Goal: Information Seeking & Learning: Learn about a topic

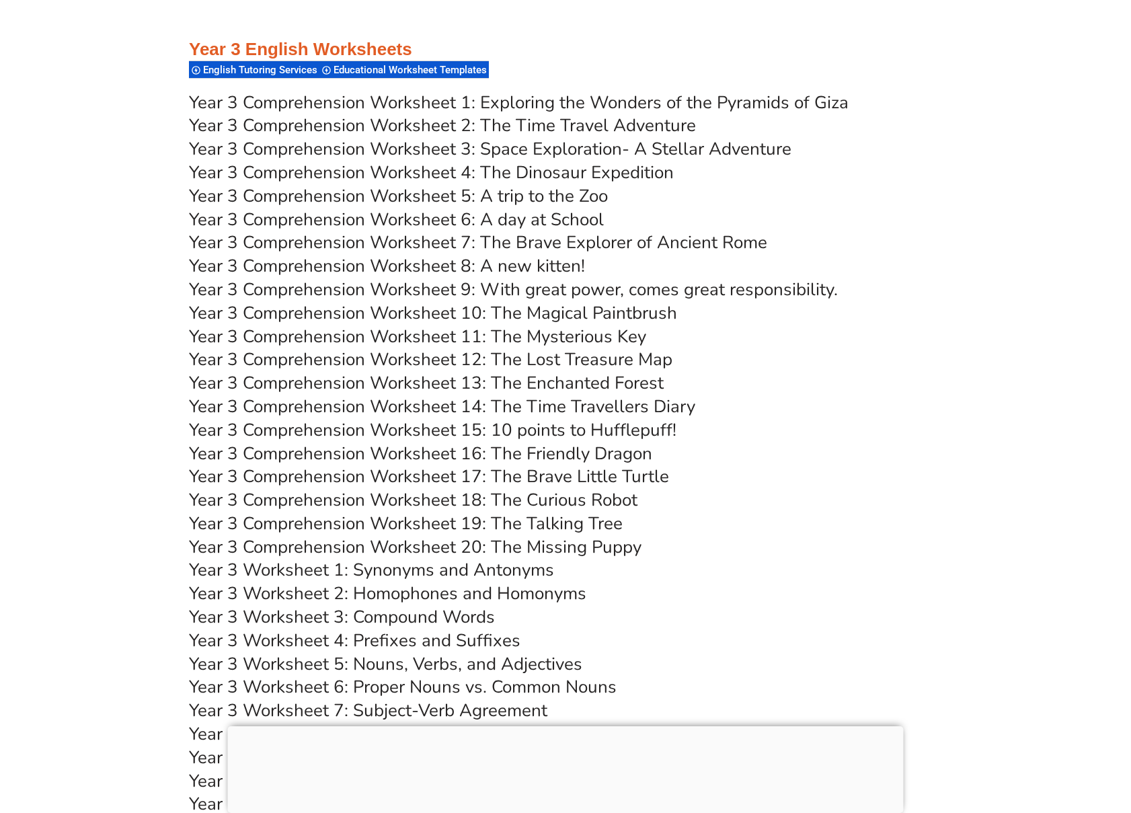
scroll to position [4500, 0]
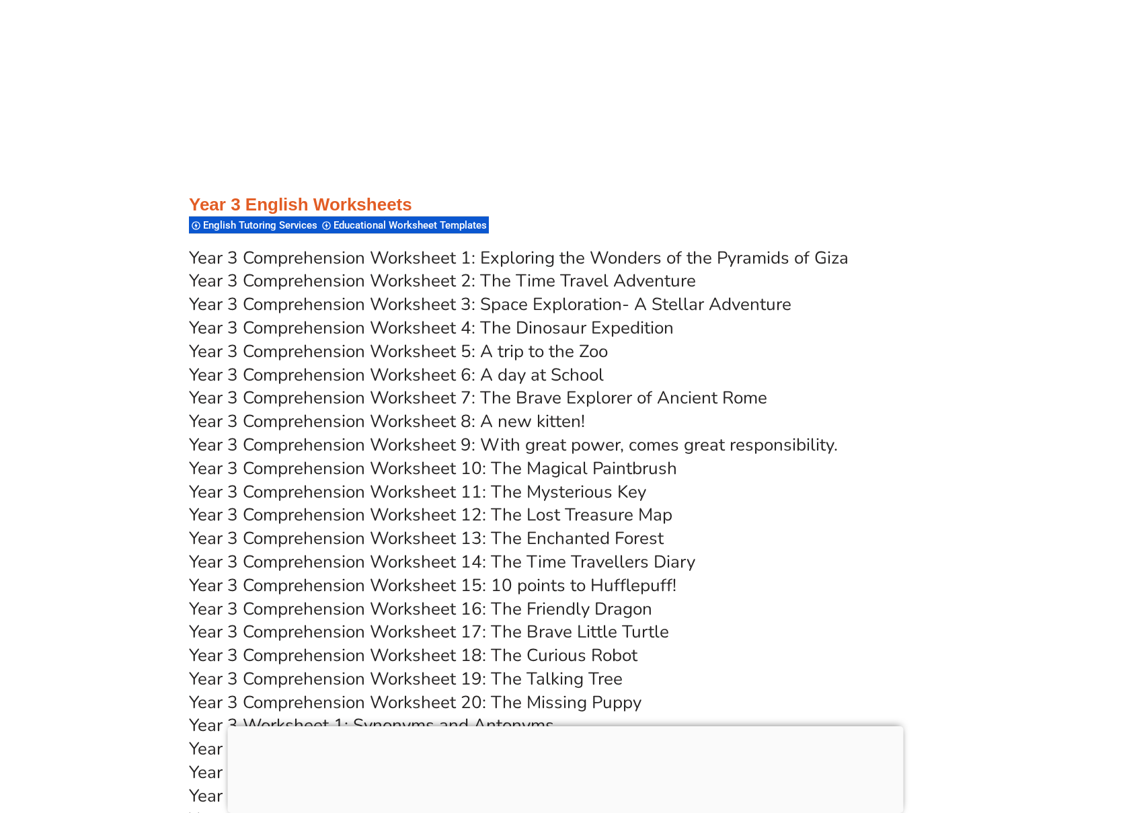
click at [600, 253] on link "Year 3 Comprehension Worksheet 1: Exploring the Wonders of the Pyramids of Giza" at bounding box center [519, 258] width 660 height 24
click at [590, 541] on link "Year 3 Comprehension Worksheet 13: The Enchanted Forest" at bounding box center [426, 538] width 475 height 24
click at [561, 418] on link "Year 3 Comprehension Worksheet 8: A new kitten!" at bounding box center [387, 421] width 396 height 24
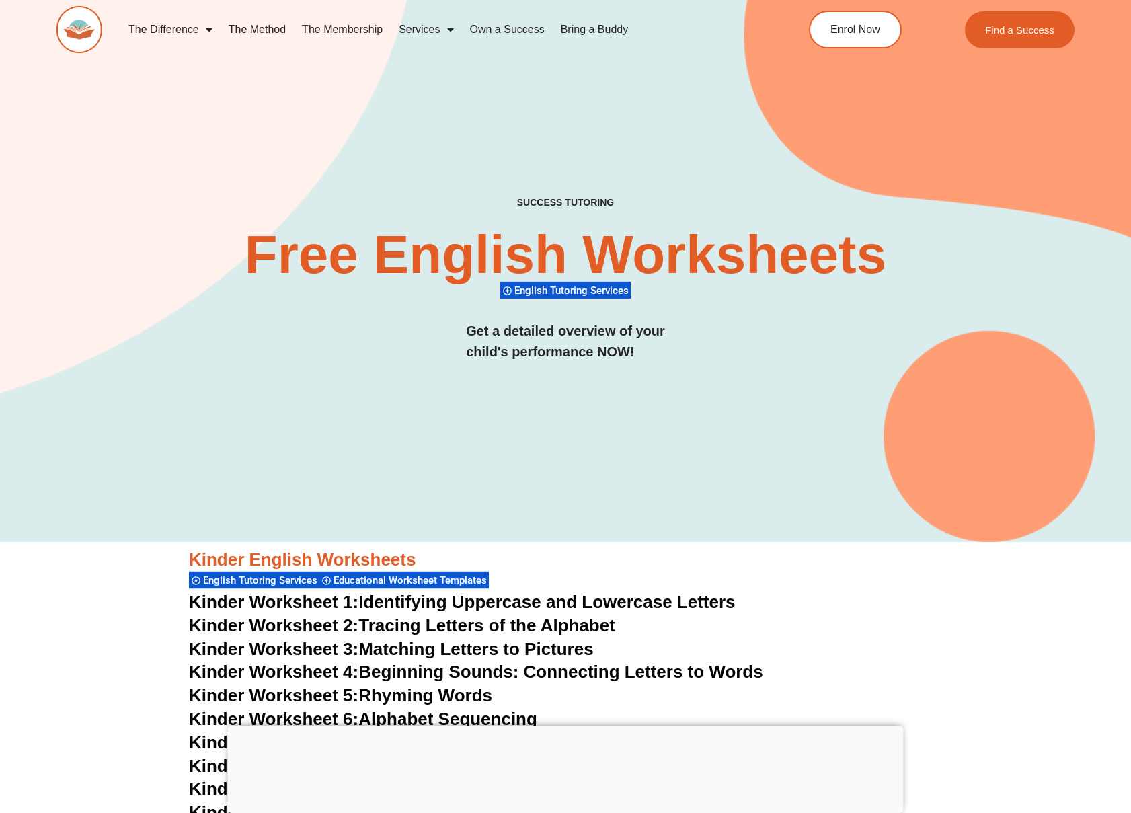
click at [362, 25] on link "The Membership" at bounding box center [342, 29] width 97 height 31
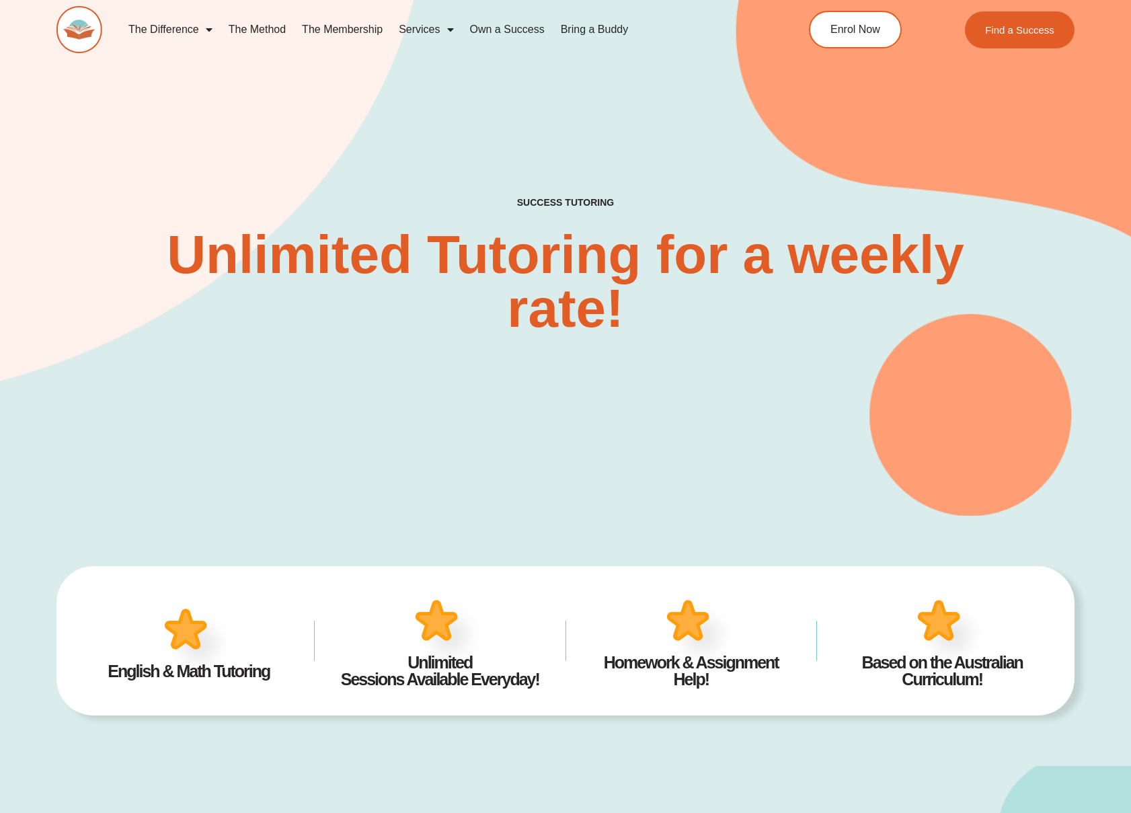
click at [175, 32] on link "The Difference" at bounding box center [170, 29] width 100 height 31
